Goal: Task Accomplishment & Management: Use online tool/utility

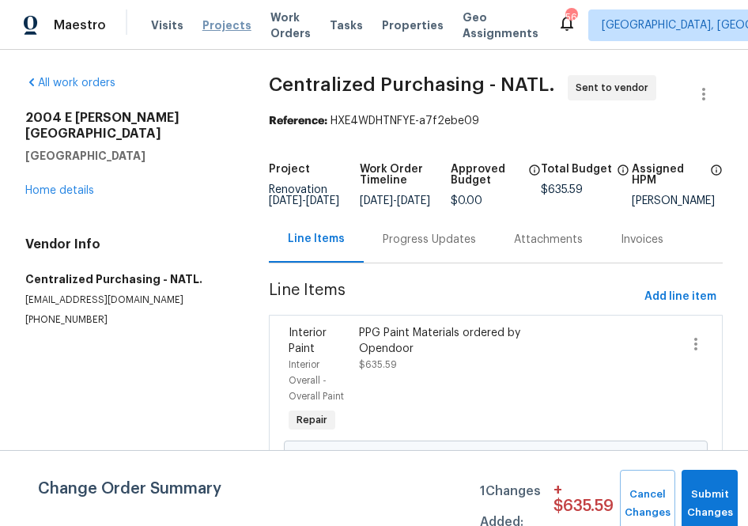
click at [208, 26] on span "Projects" at bounding box center [227, 25] width 49 height 16
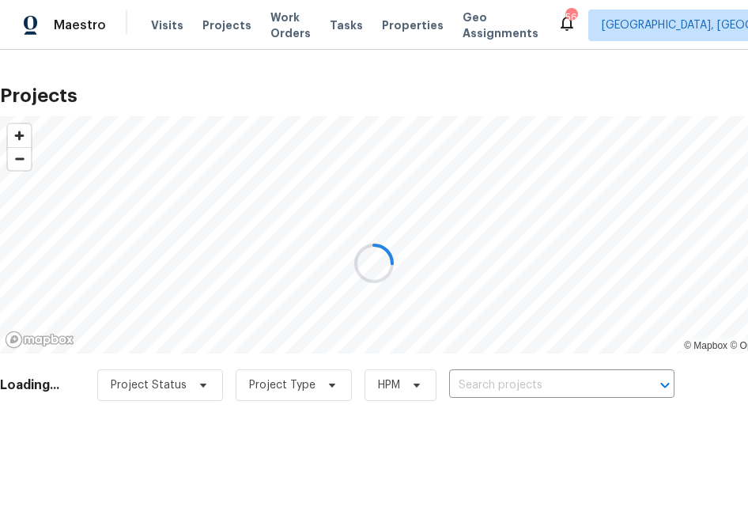
click at [490, 396] on div at bounding box center [374, 263] width 748 height 526
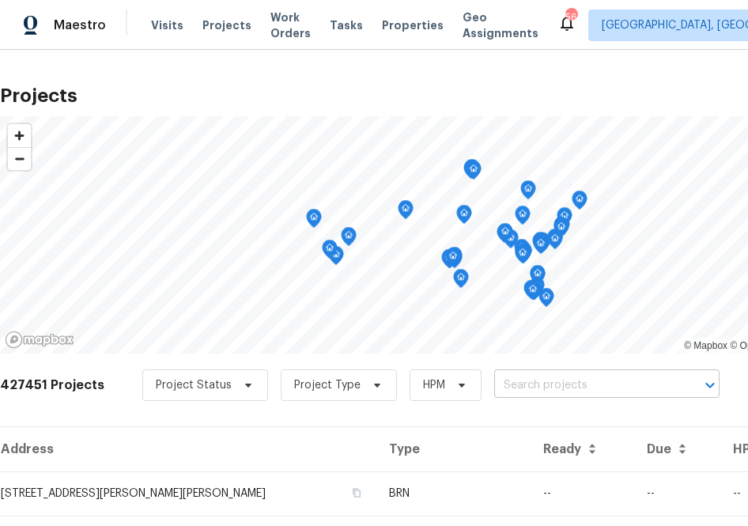
click at [495, 390] on input "text" at bounding box center [585, 385] width 181 height 25
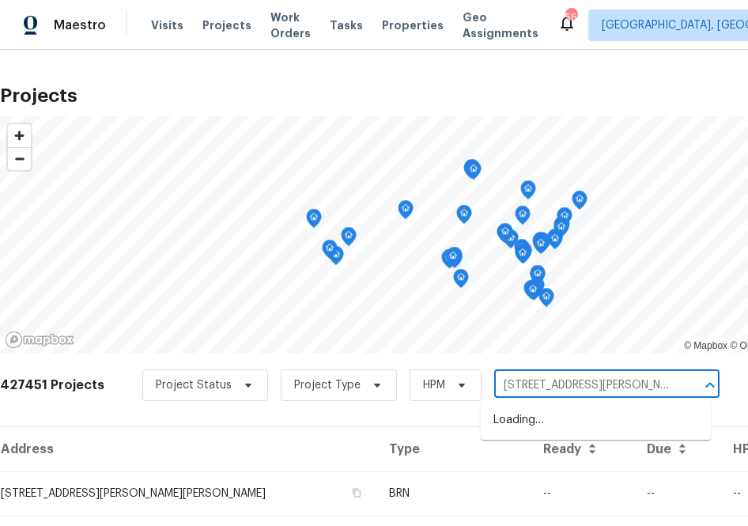
type input "[STREET_ADDRESS][PERSON_NAME]"
click at [529, 431] on li "[STREET_ADDRESS][PERSON_NAME]" at bounding box center [596, 420] width 230 height 26
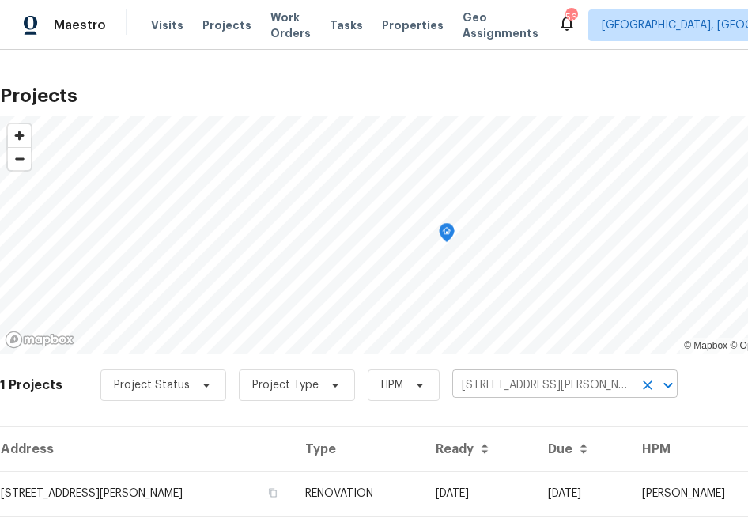
scroll to position [40, 0]
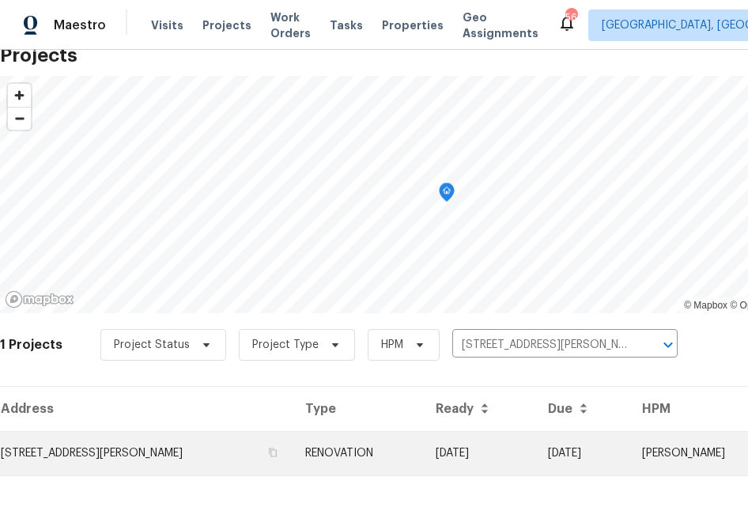
click at [245, 463] on td "[STREET_ADDRESS][PERSON_NAME]" at bounding box center [146, 453] width 293 height 44
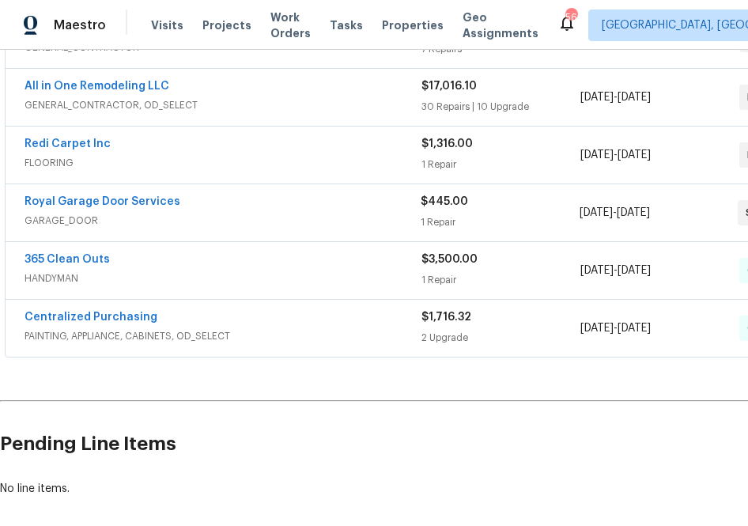
scroll to position [343, 0]
click at [133, 312] on link "Centralized Purchasing" at bounding box center [91, 316] width 133 height 11
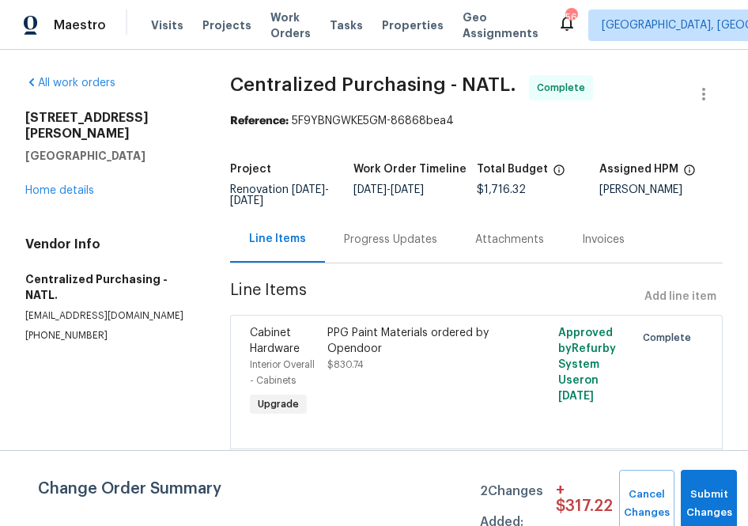
click at [684, 298] on div "Line Items Add line item" at bounding box center [476, 296] width 493 height 29
click at [80, 185] on link "Home details" at bounding box center [59, 190] width 69 height 11
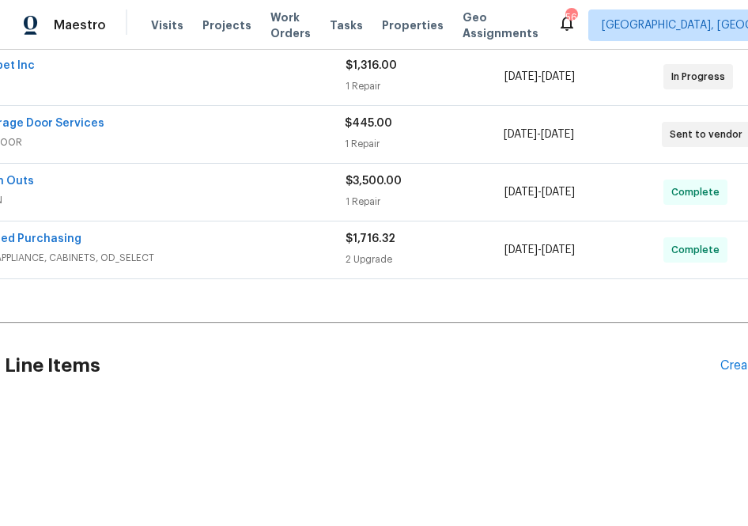
scroll to position [421, 146]
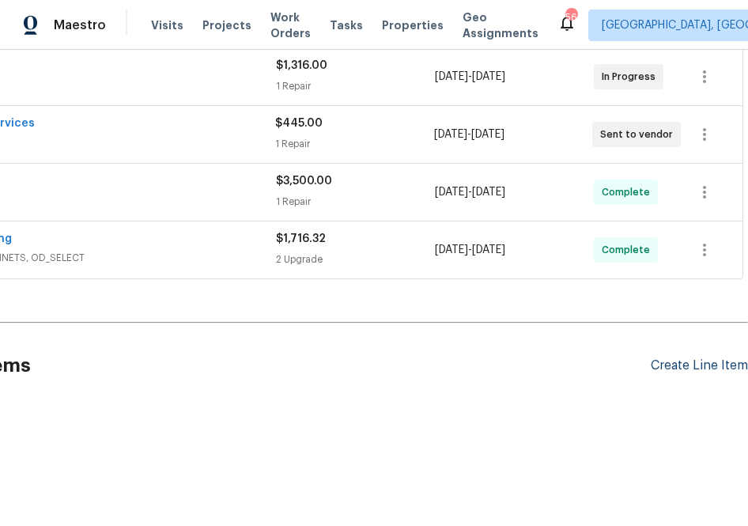
click at [702, 360] on div "Create Line Item" at bounding box center [699, 365] width 97 height 15
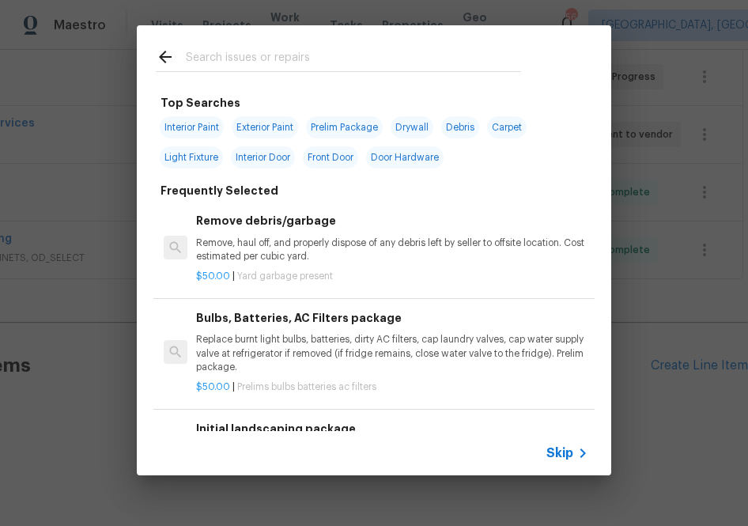
click at [413, 72] on div at bounding box center [339, 71] width 366 height 1
click at [393, 53] on input "text" at bounding box center [353, 59] width 335 height 24
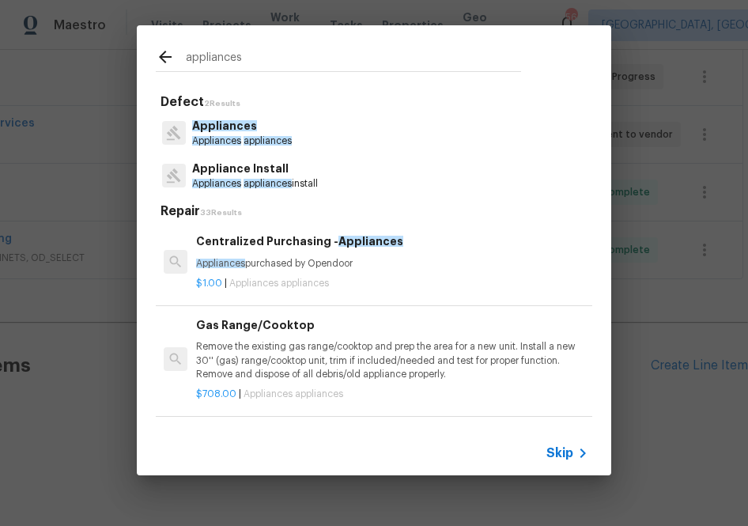
type input "appliances"
click at [271, 252] on div "Centralized Purchasing - Appliances Appliances purchased by Opendoor" at bounding box center [392, 252] width 392 height 38
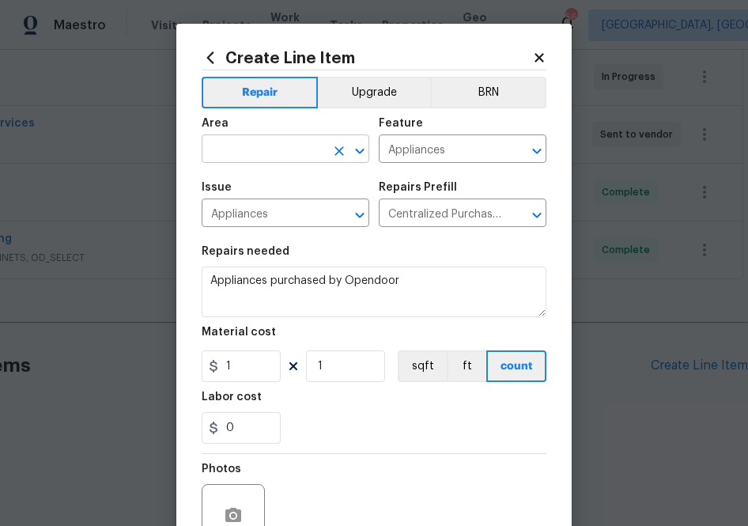
click at [279, 146] on input "text" at bounding box center [263, 150] width 123 height 25
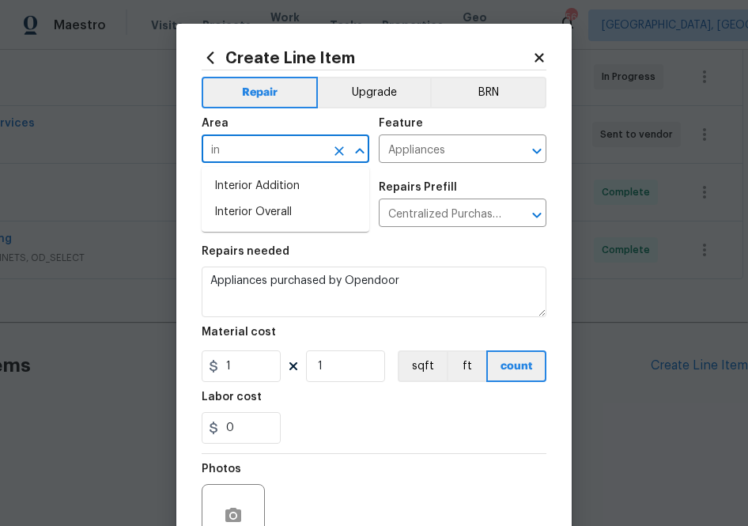
type input "i"
click at [253, 188] on li "Kitchen" at bounding box center [286, 186] width 168 height 26
type input "Kitchen"
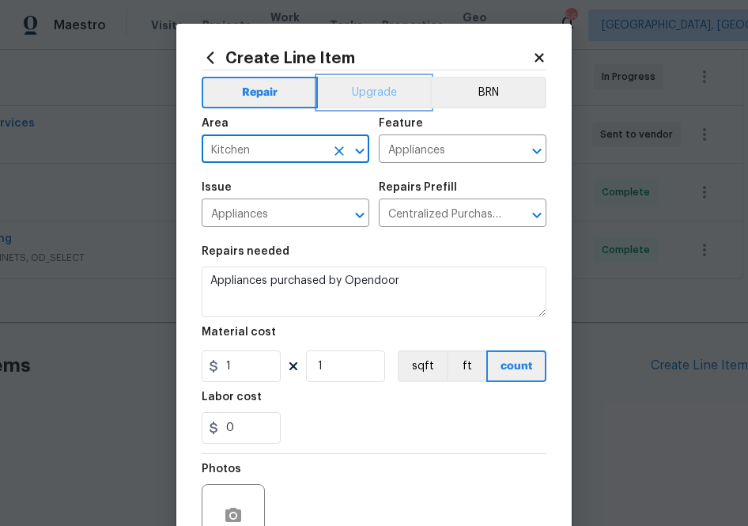
click at [361, 91] on button "Upgrade" at bounding box center [374, 93] width 113 height 32
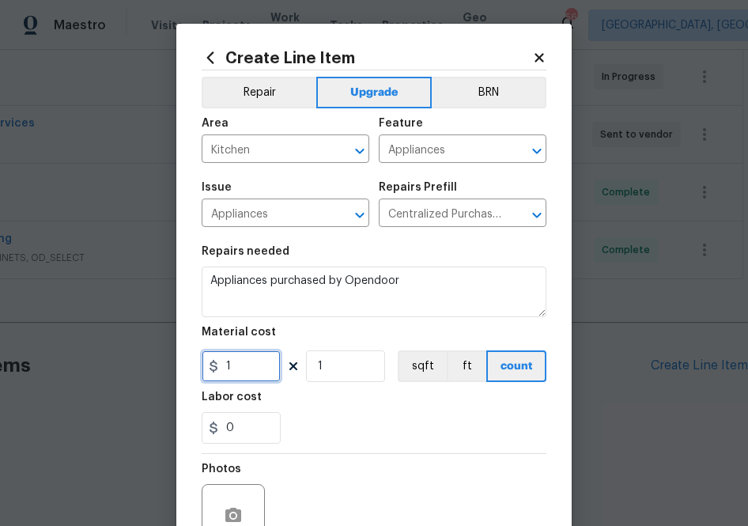
click at [256, 362] on input "1" at bounding box center [241, 367] width 79 height 32
paste input "4284.36"
type input "4284.36"
click at [401, 459] on div "Photos" at bounding box center [374, 505] width 345 height 103
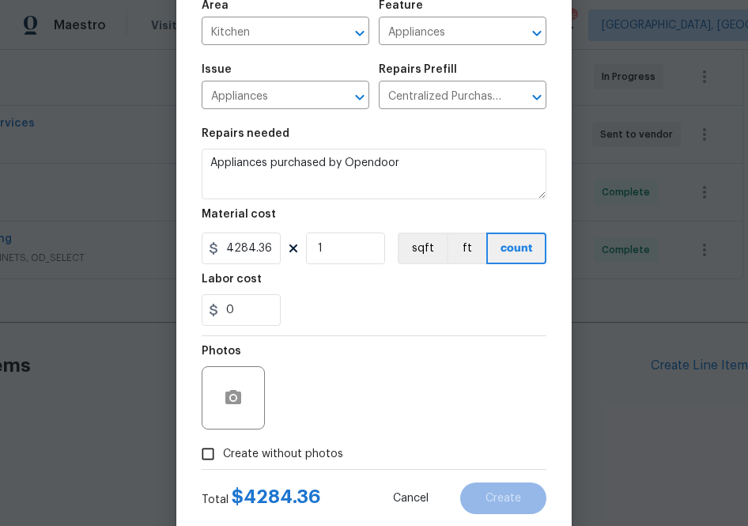
scroll to position [156, 0]
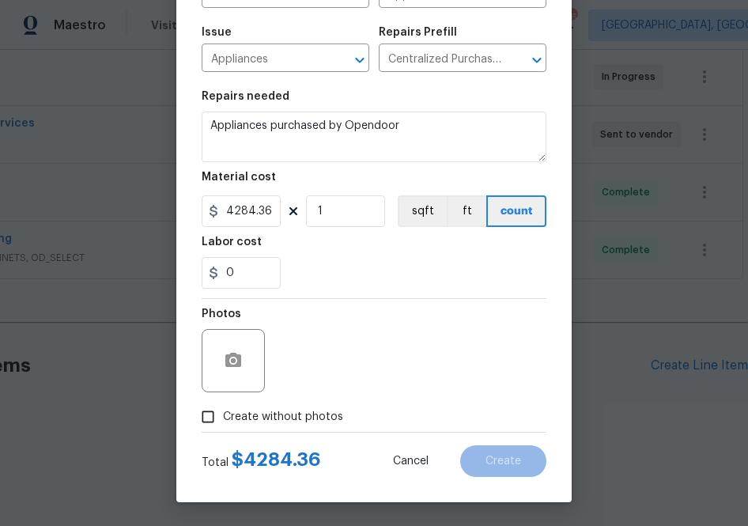
click at [313, 409] on span "Create without photos" at bounding box center [283, 417] width 120 height 17
click at [223, 409] on input "Create without photos" at bounding box center [208, 417] width 30 height 30
checkbox input "true"
click at [385, 324] on div "Reason*" at bounding box center [412, 319] width 269 height 21
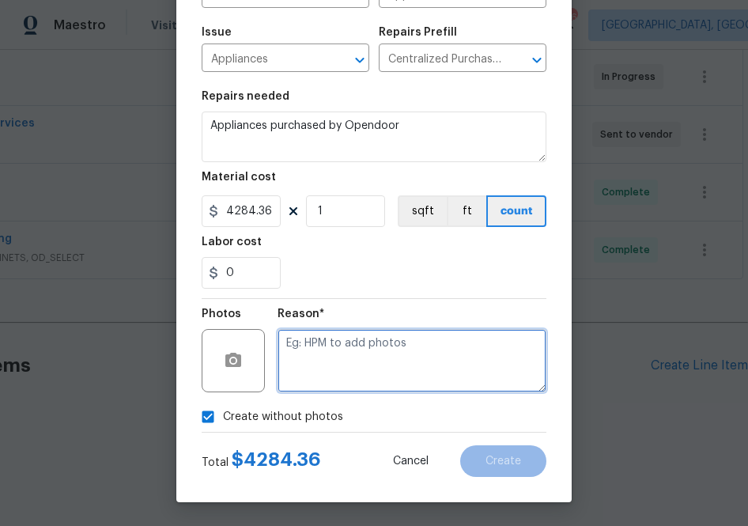
click at [373, 354] on textarea at bounding box center [412, 360] width 269 height 63
type textarea "na"
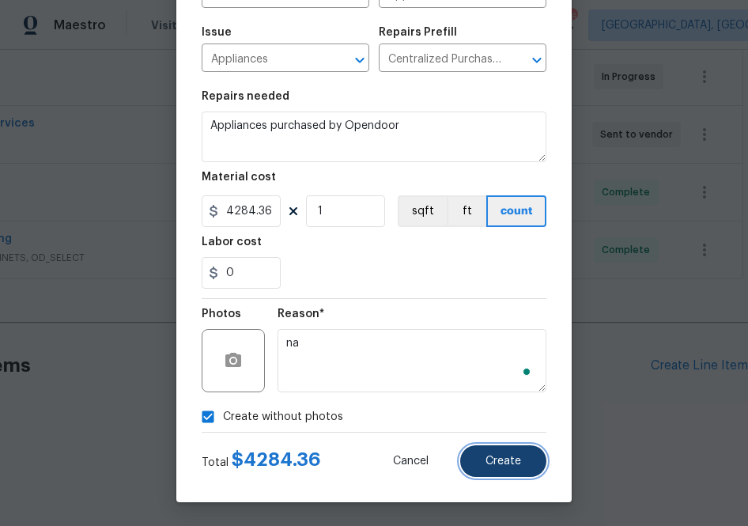
click at [484, 460] on button "Create" at bounding box center [503, 461] width 86 height 32
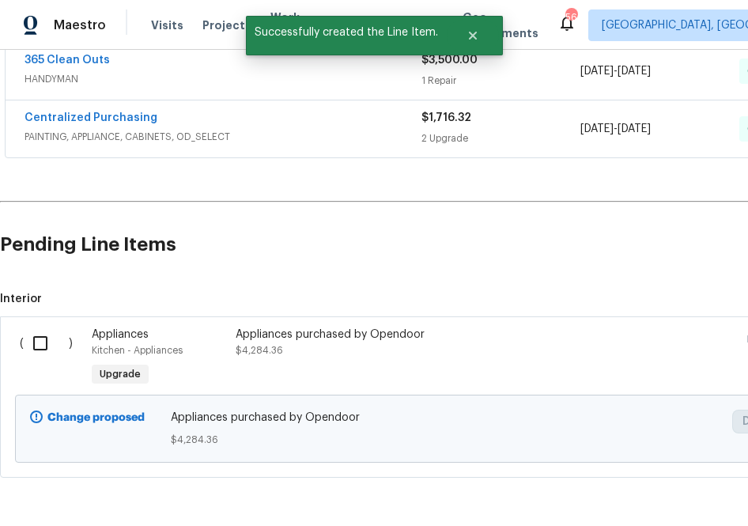
scroll to position [585, 0]
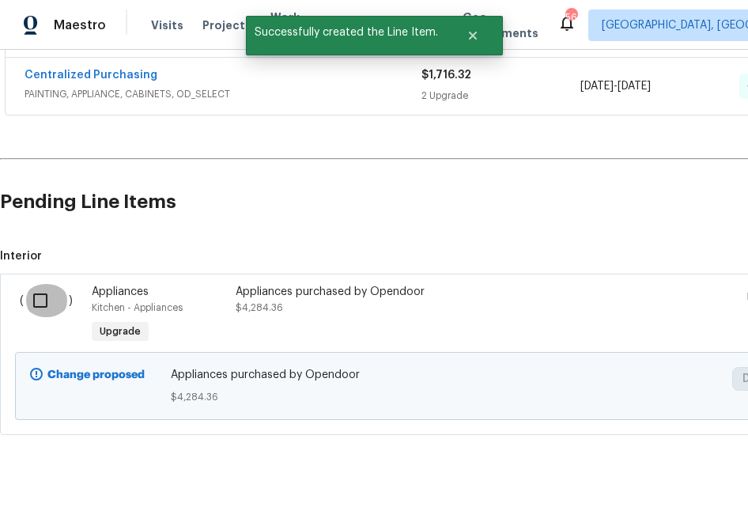
click at [44, 299] on input "checkbox" at bounding box center [46, 300] width 45 height 33
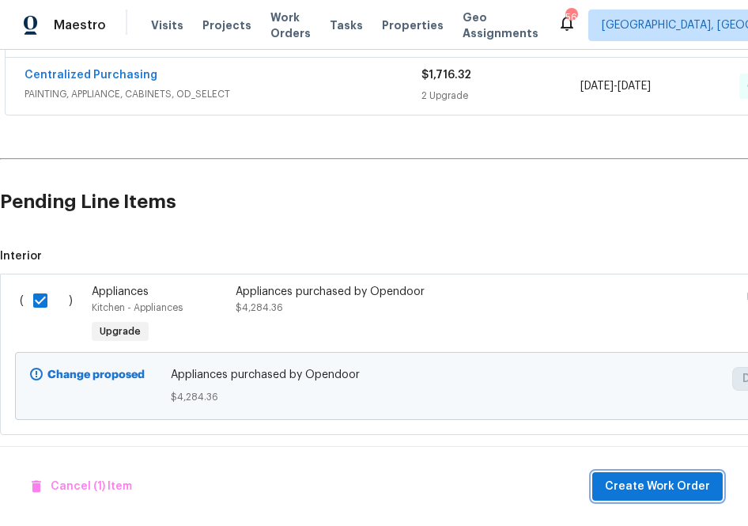
click at [639, 488] on span "Create Work Order" at bounding box center [657, 487] width 105 height 20
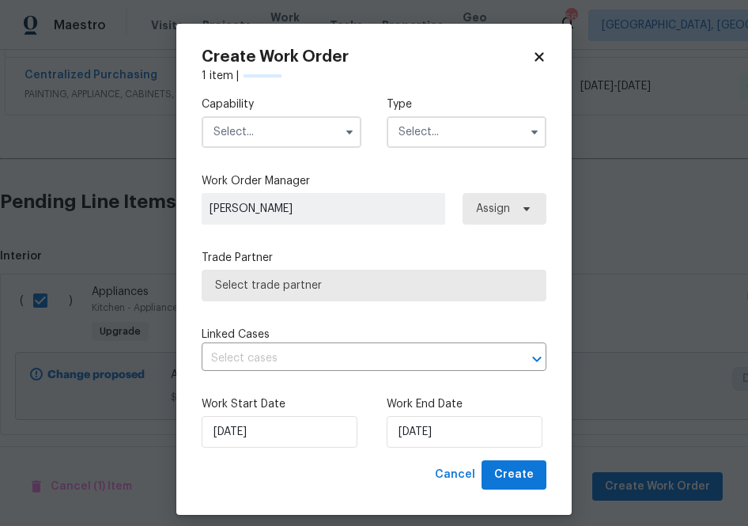
checkbox input "false"
click at [321, 144] on input "text" at bounding box center [282, 132] width 160 height 32
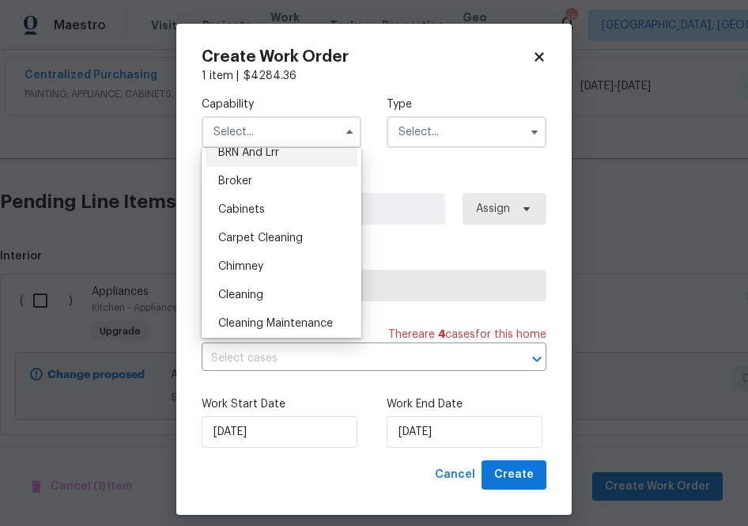
scroll to position [0, 0]
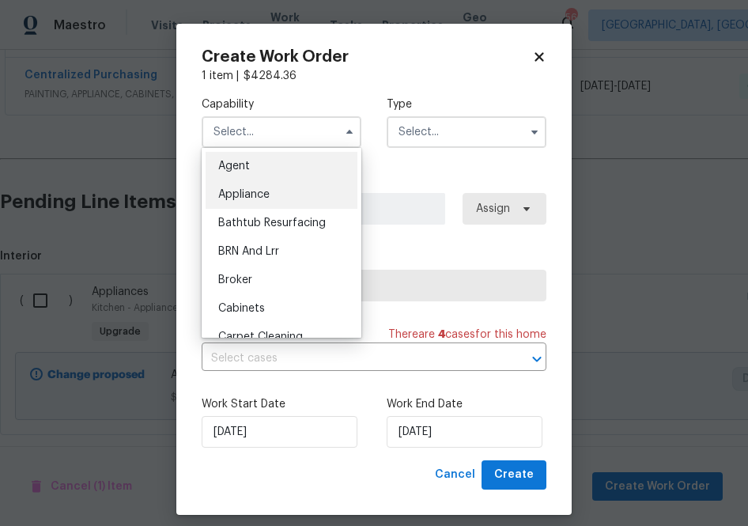
click at [304, 193] on div "Appliance" at bounding box center [282, 194] width 152 height 28
type input "Appliance"
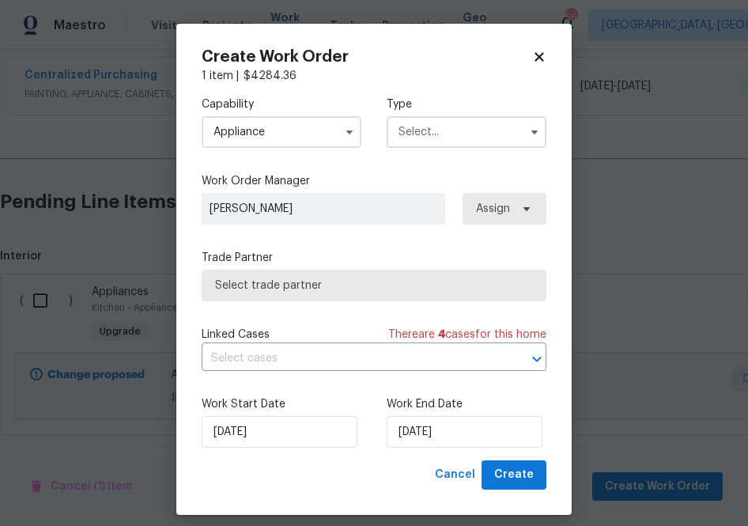
click at [431, 154] on div "Capability Appliance Type" at bounding box center [374, 122] width 345 height 77
click at [431, 137] on input "text" at bounding box center [467, 132] width 160 height 32
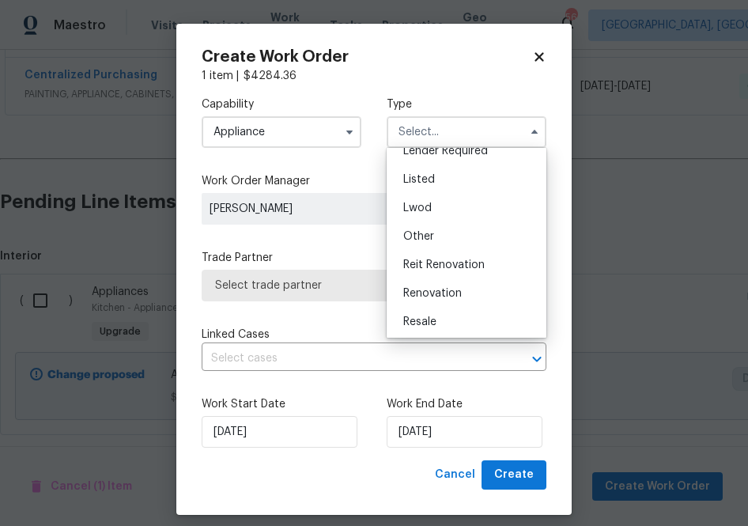
scroll to position [188, 0]
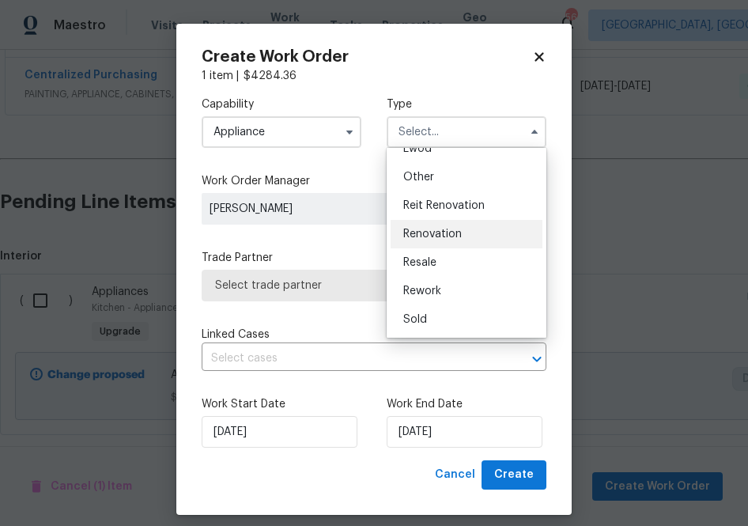
click at [437, 232] on span "Renovation" at bounding box center [433, 234] width 59 height 11
type input "Renovation"
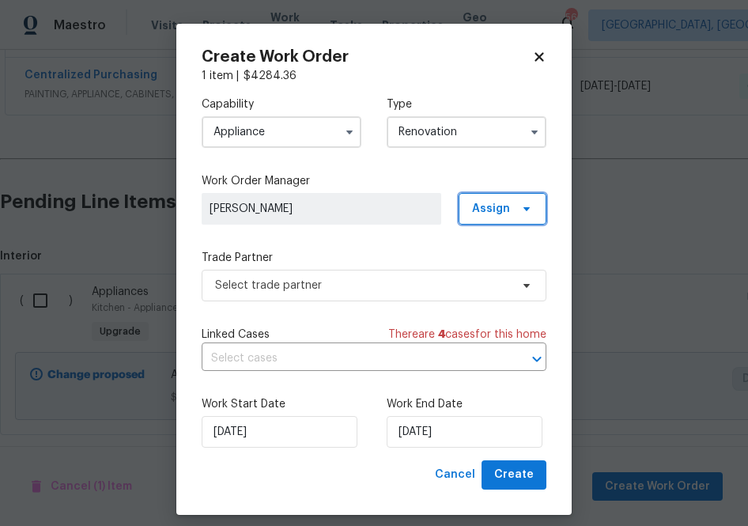
click at [496, 199] on span "Assign" at bounding box center [503, 209] width 88 height 32
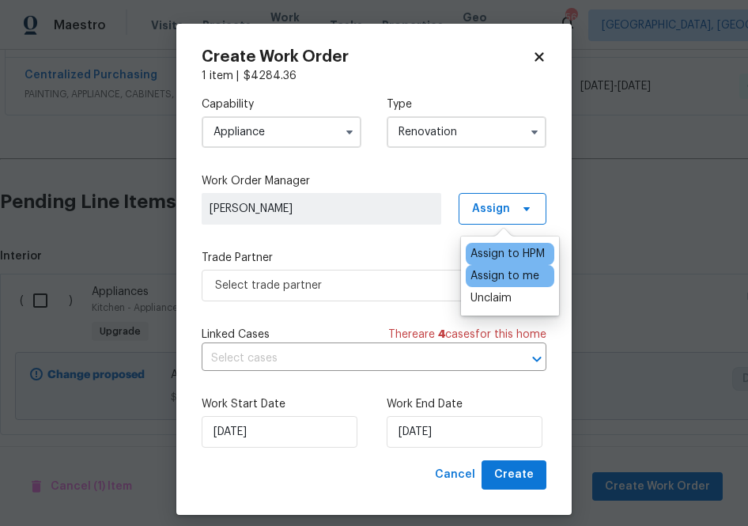
click at [498, 273] on div "Assign to me" at bounding box center [505, 276] width 69 height 16
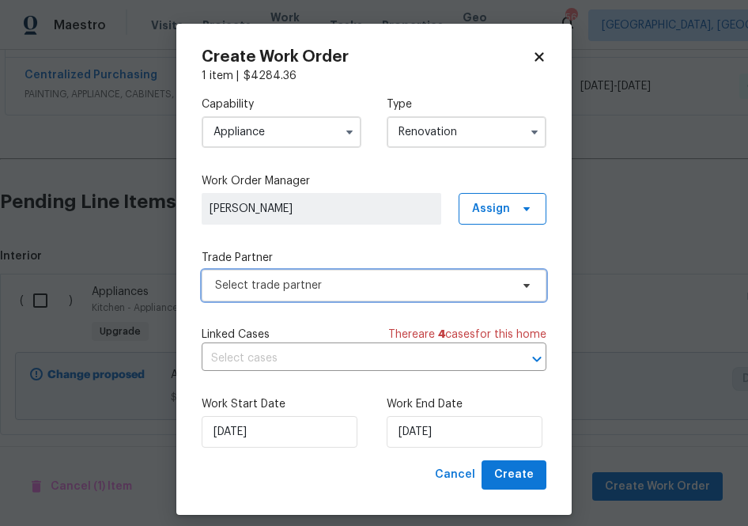
click at [383, 274] on span "Select trade partner" at bounding box center [374, 286] width 345 height 32
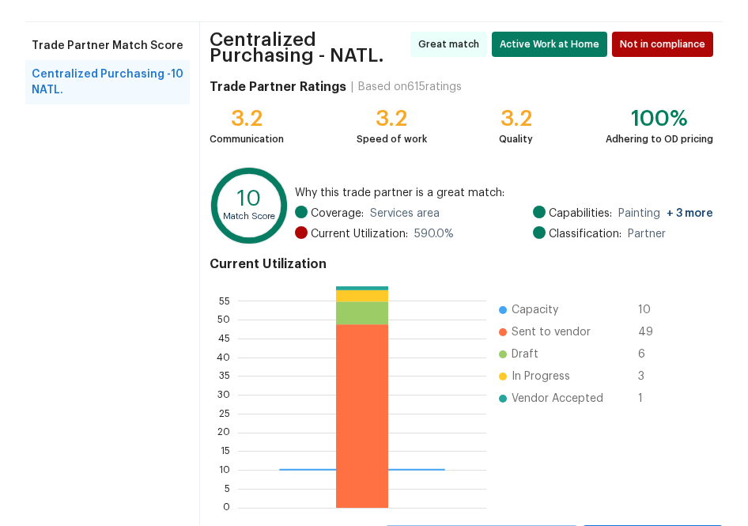
scroll to position [176, 0]
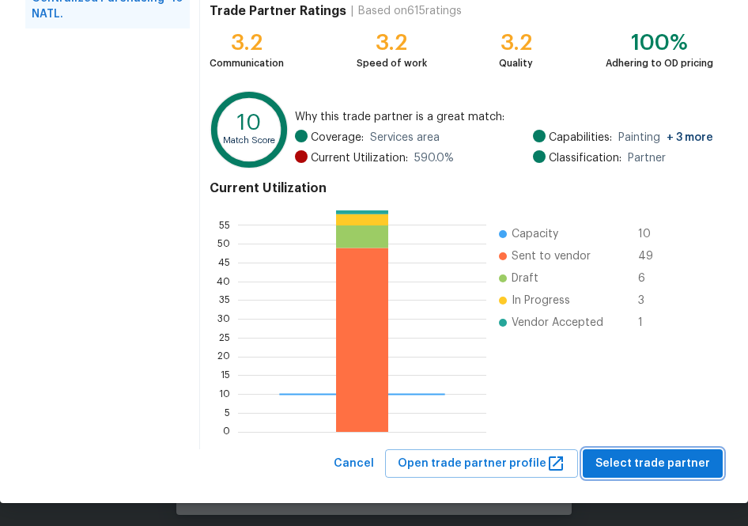
click at [650, 468] on span "Select trade partner" at bounding box center [653, 464] width 115 height 20
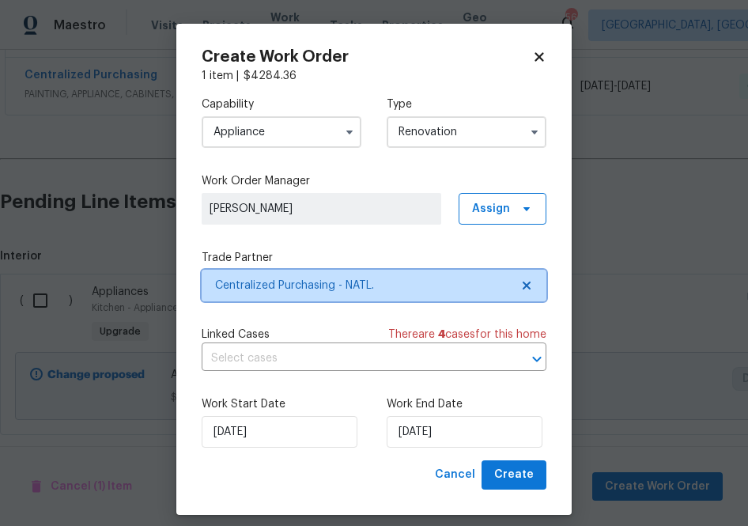
scroll to position [0, 0]
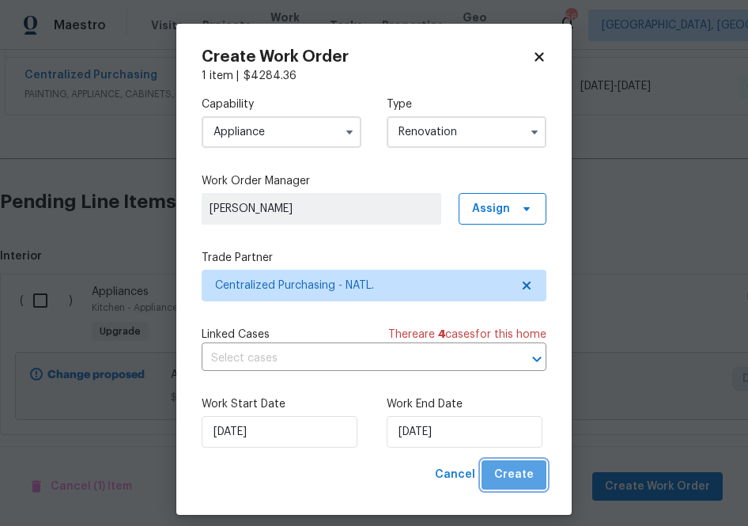
click at [518, 486] on button "Create" at bounding box center [514, 474] width 65 height 29
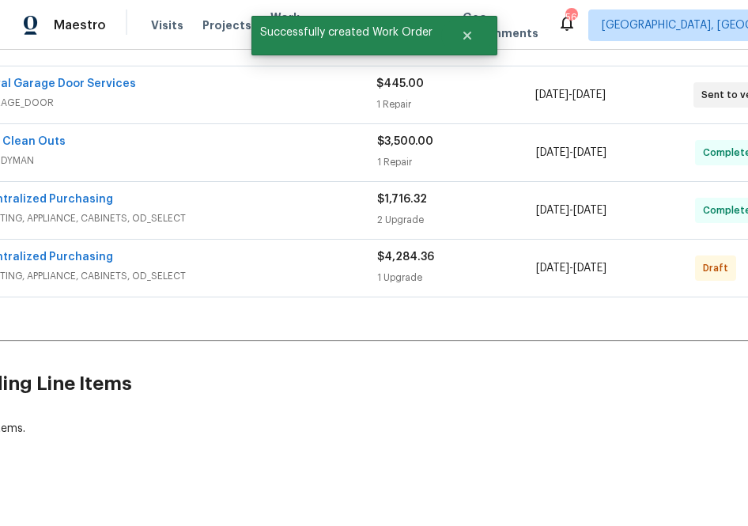
scroll to position [460, 0]
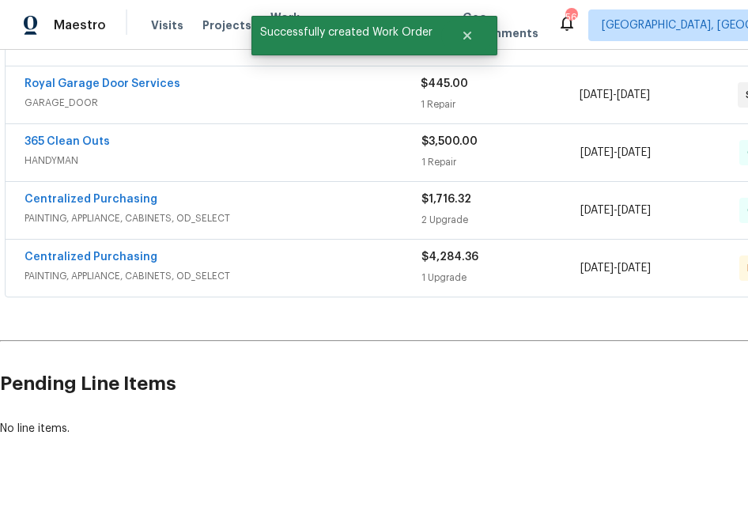
click at [138, 247] on div "Centralized Purchasing PAINTING, APPLIANCE, CABINETS, OD_SELECT $4,284.36 1 Upg…" at bounding box center [447, 268] width 883 height 57
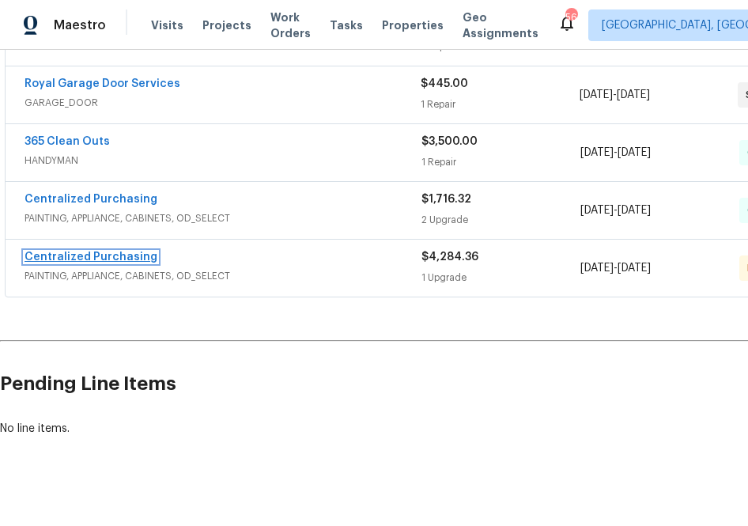
click at [135, 254] on link "Centralized Purchasing" at bounding box center [91, 257] width 133 height 11
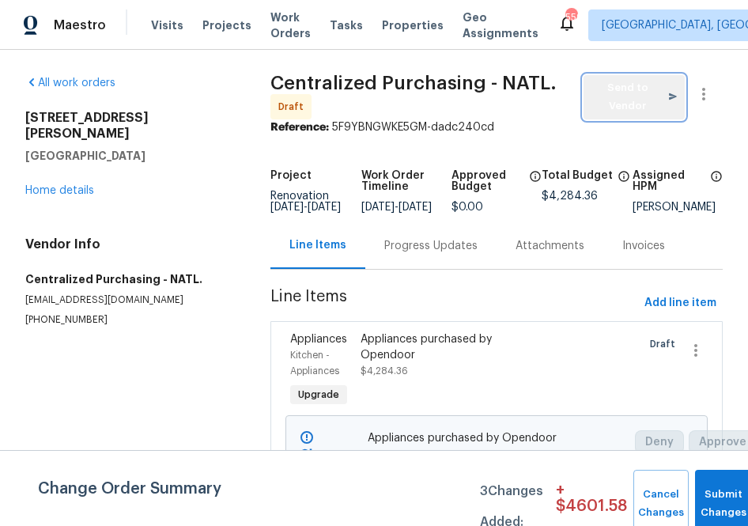
click at [597, 91] on span "Send to Vendor" at bounding box center [634, 97] width 85 height 36
